Goal: Task Accomplishment & Management: Manage account settings

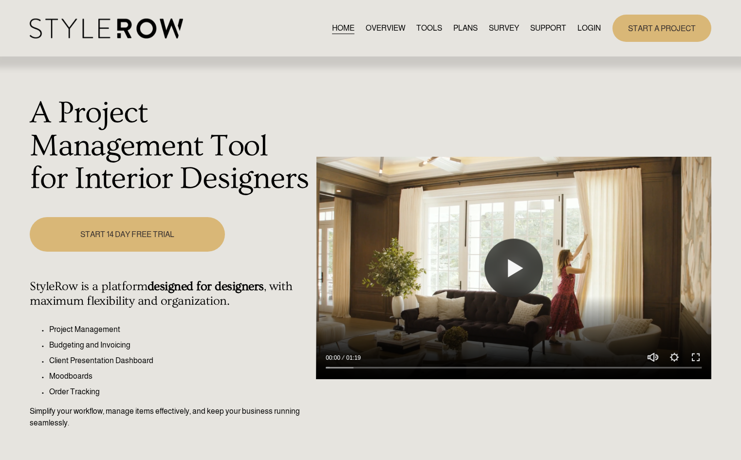
drag, startPoint x: 591, startPoint y: 30, endPoint x: 590, endPoint y: 42, distance: 12.7
click at [591, 30] on link "LOGIN" at bounding box center [588, 28] width 23 height 13
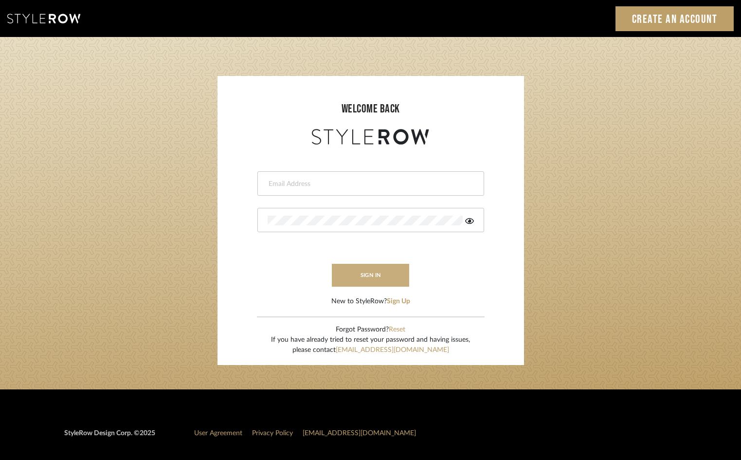
type input "jennifer@roomerslimited.com"
click at [363, 279] on button "sign in" at bounding box center [371, 275] width 78 height 23
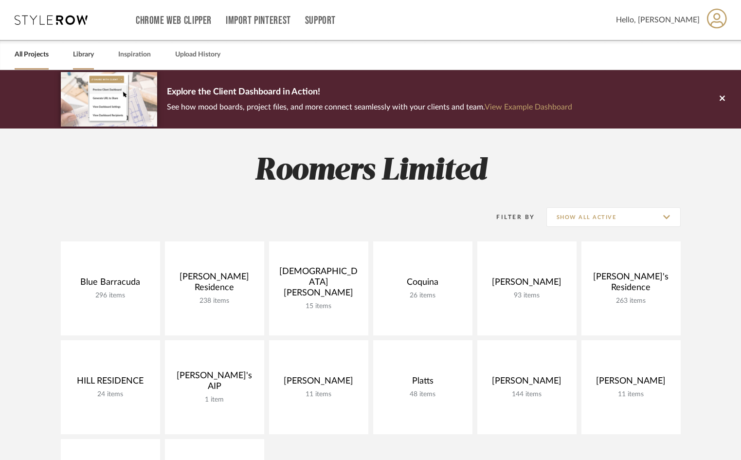
click at [85, 53] on link "Library" at bounding box center [83, 54] width 21 height 13
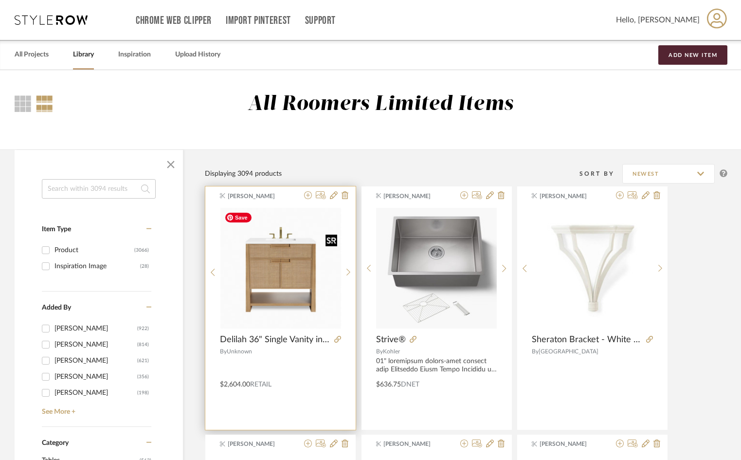
click at [285, 289] on img "0" at bounding box center [281, 268] width 121 height 121
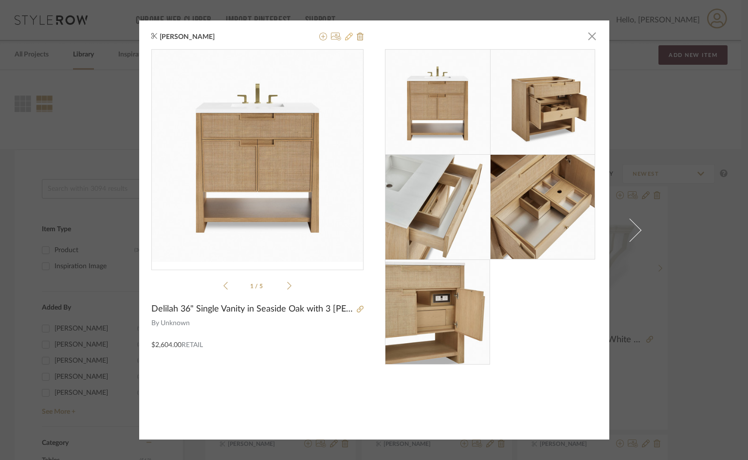
click at [345, 39] on icon at bounding box center [349, 37] width 8 height 8
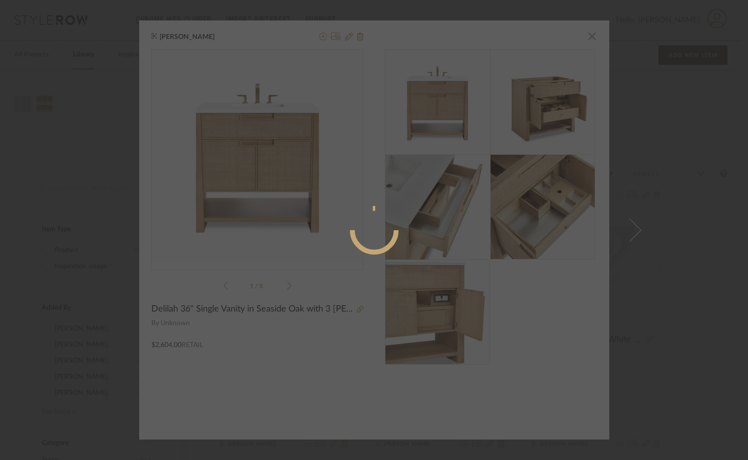
radio input "true"
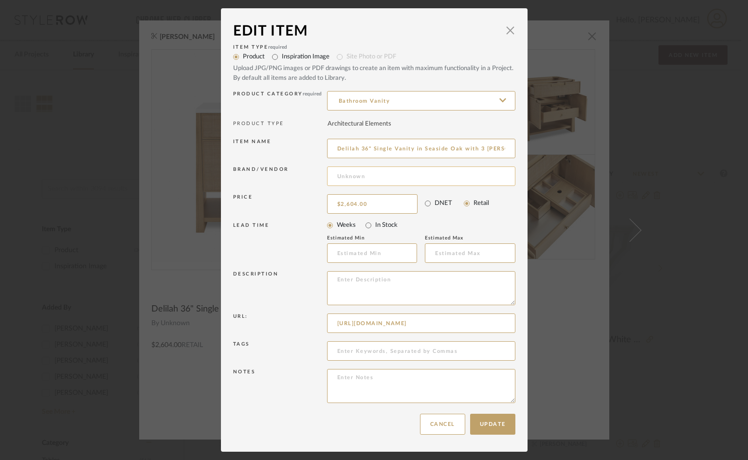
click at [350, 177] on input at bounding box center [421, 175] width 188 height 19
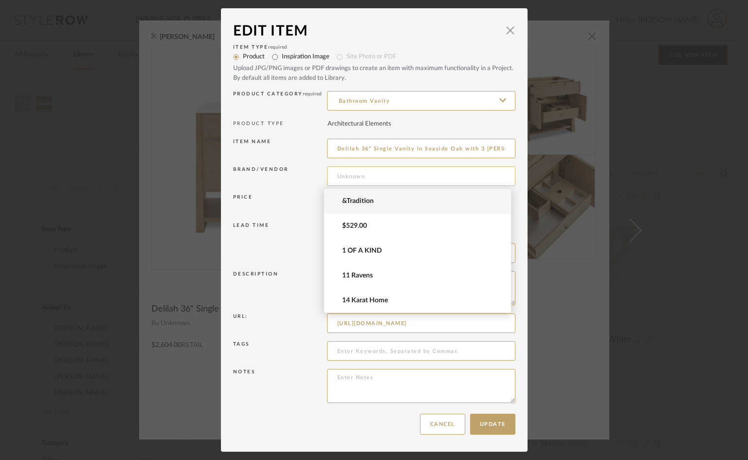
click at [360, 173] on input at bounding box center [421, 175] width 188 height 19
type input "e"
type input "Edward Martin"
click at [495, 425] on button "Update" at bounding box center [492, 424] width 45 height 21
